Goal: Task Accomplishment & Management: Manage account settings

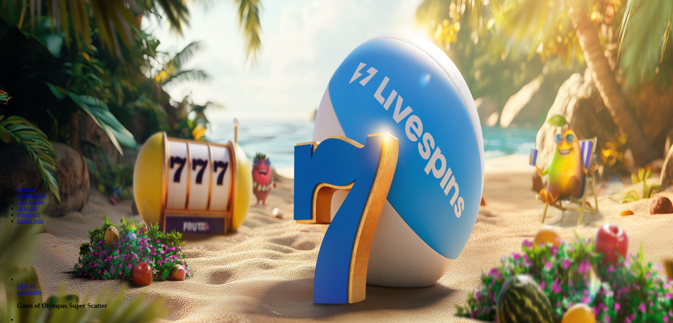
click at [50, 28] on span "Kirjaudu" at bounding box center [48, 25] width 17 height 5
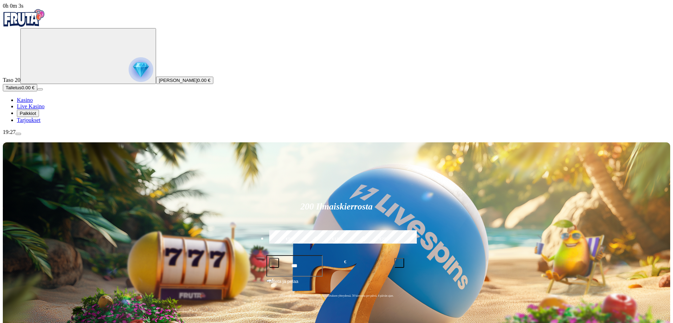
click at [36, 116] on span "Palkkiot" at bounding box center [28, 113] width 17 height 5
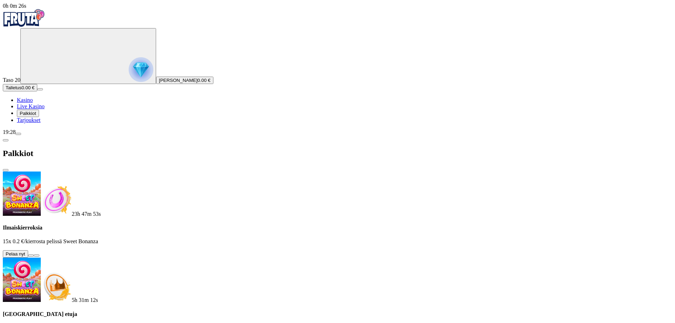
click at [6, 170] on span "close icon" at bounding box center [6, 170] width 0 height 0
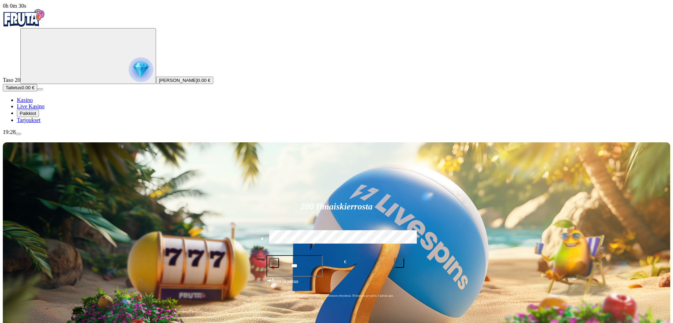
click at [18, 134] on span "menu icon" at bounding box center [18, 134] width 0 height 0
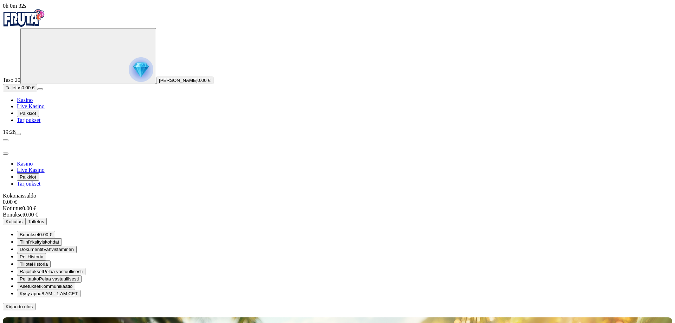
click at [33, 304] on span "Kirjaudu ulos" at bounding box center [19, 306] width 27 height 5
